Goal: Task Accomplishment & Management: Use online tool/utility

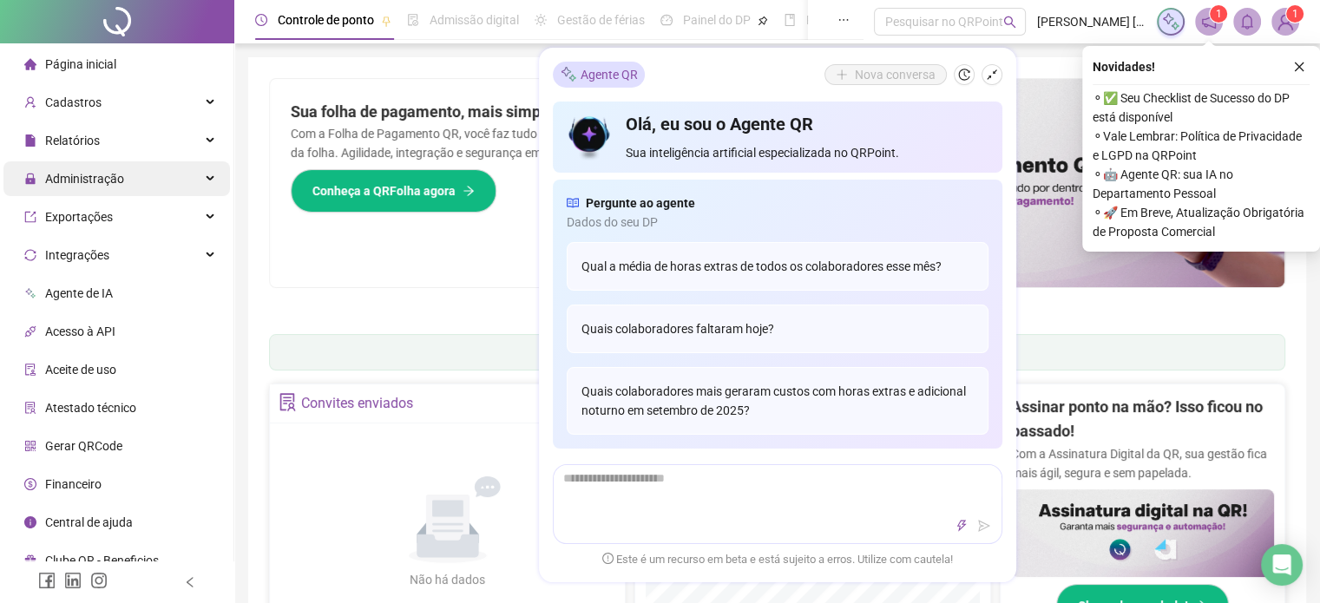
click at [74, 180] on span "Administração" at bounding box center [84, 179] width 79 height 14
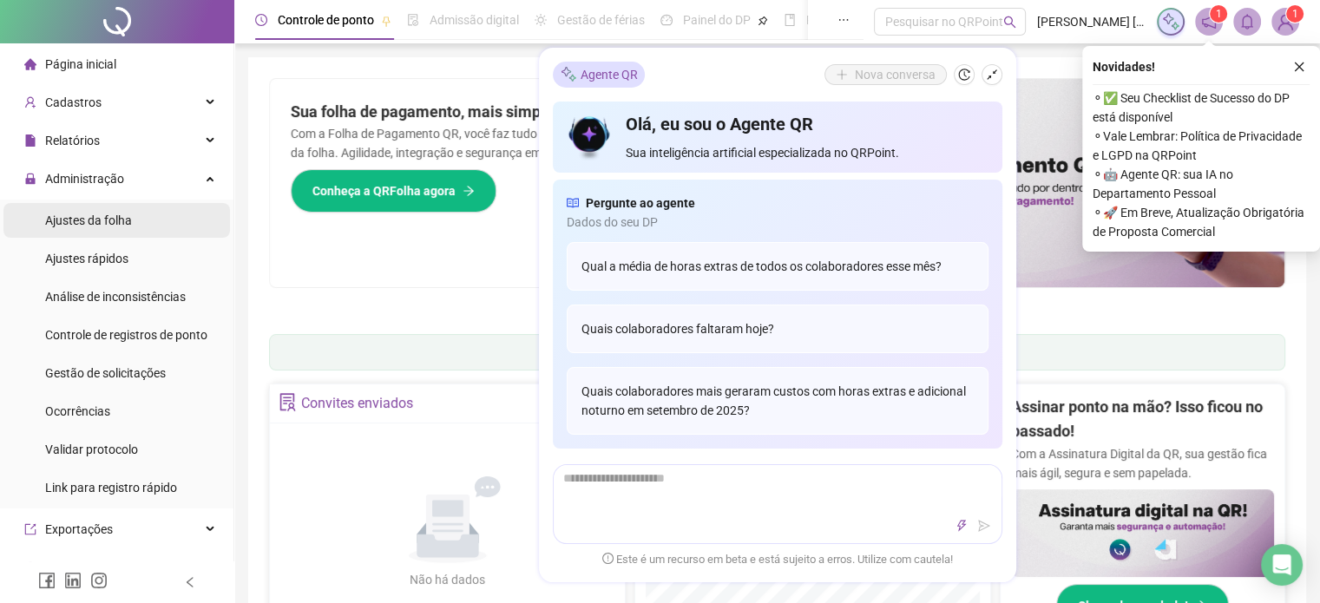
click at [90, 225] on span "Ajustes da folha" at bounding box center [88, 220] width 87 height 14
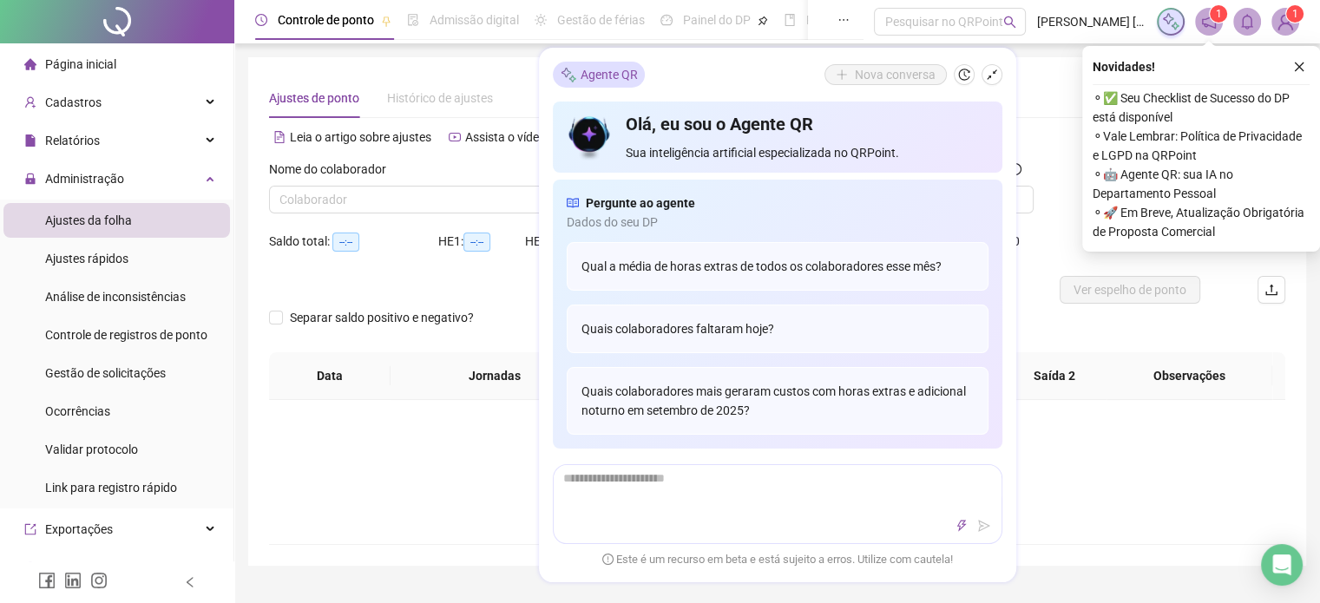
type input "**********"
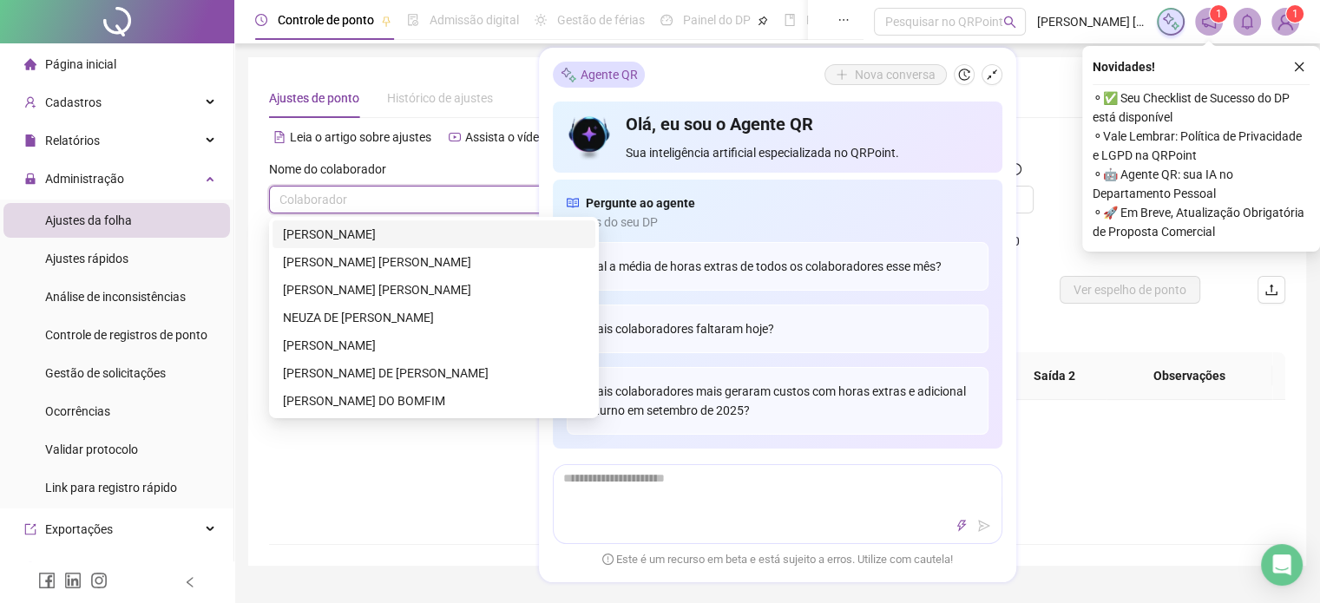
click at [355, 205] on input "search" at bounding box center [425, 200] width 293 height 26
click at [350, 234] on div "[PERSON_NAME]" at bounding box center [434, 234] width 302 height 19
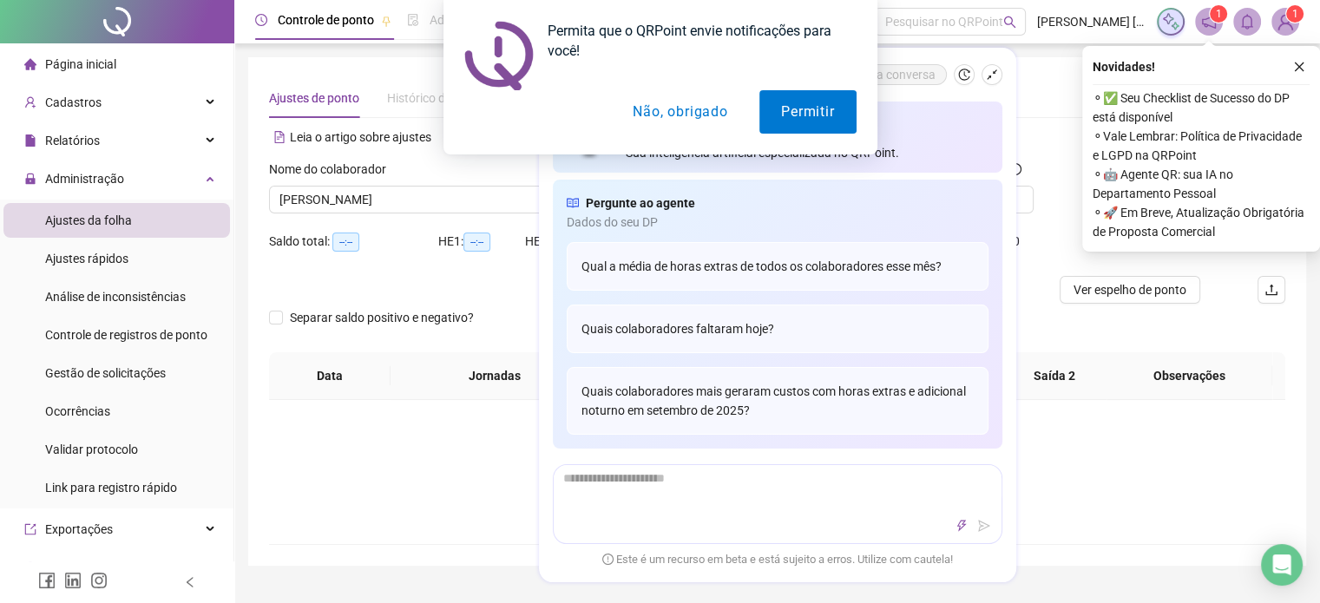
click at [996, 75] on div "Permita que o QRPoint envie notificações para você! Permitir Não, obrigado" at bounding box center [660, 77] width 1320 height 154
click at [715, 116] on button "Não, obrigado" at bounding box center [680, 111] width 138 height 43
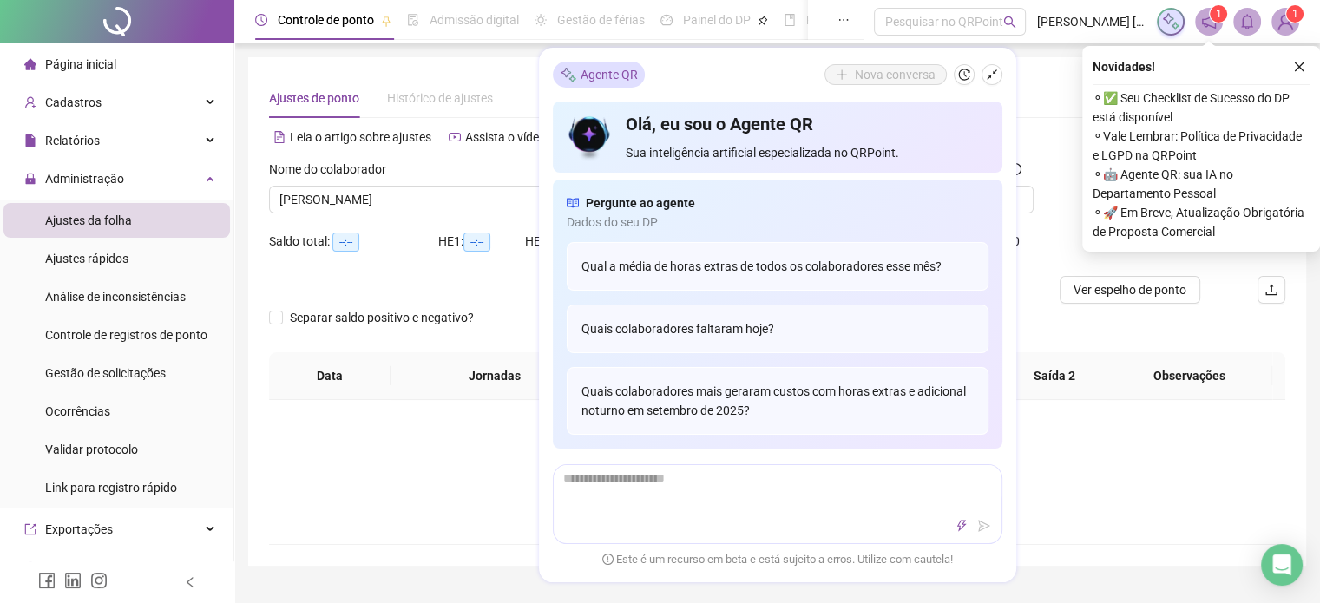
click at [1045, 248] on div "Saldo total: --:-- HE 1: --:-- HE 2: --:-- HE 3: --:-- H. NOT.: --:-- H. TRAB.:…" at bounding box center [777, 251] width 1016 height 49
click at [1299, 67] on icon "close" at bounding box center [1299, 67] width 10 height 10
